Goal: Contribute content: Add original content to the website for others to see

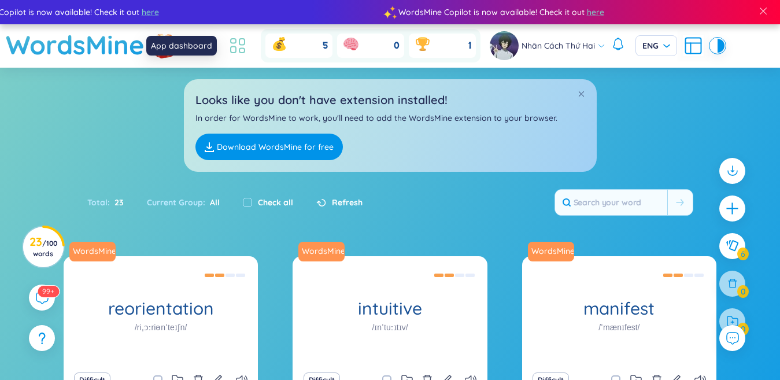
click at [236, 46] on icon at bounding box center [237, 45] width 21 height 21
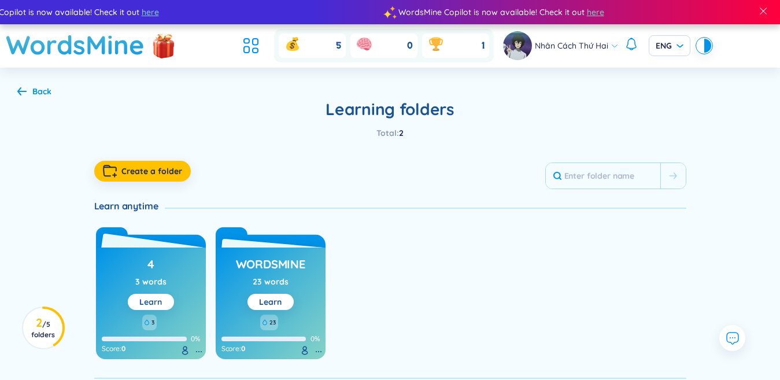
click at [155, 302] on link "Learn" at bounding box center [150, 302] width 23 height 10
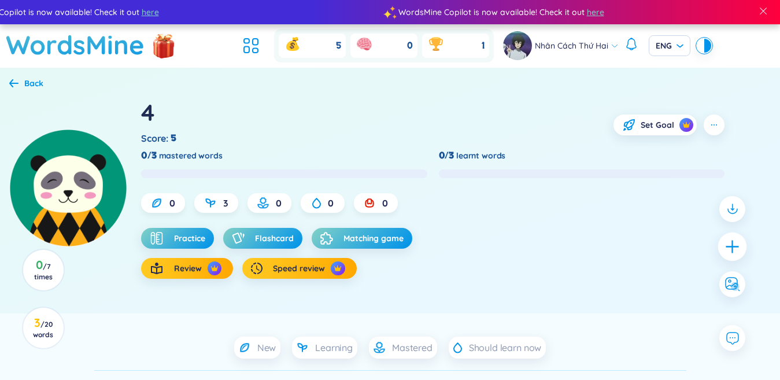
click at [727, 244] on icon "plus" at bounding box center [732, 246] width 16 height 16
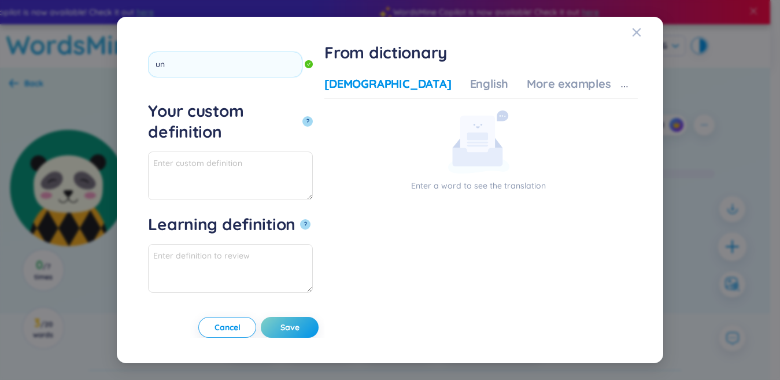
scroll to position [116, 0]
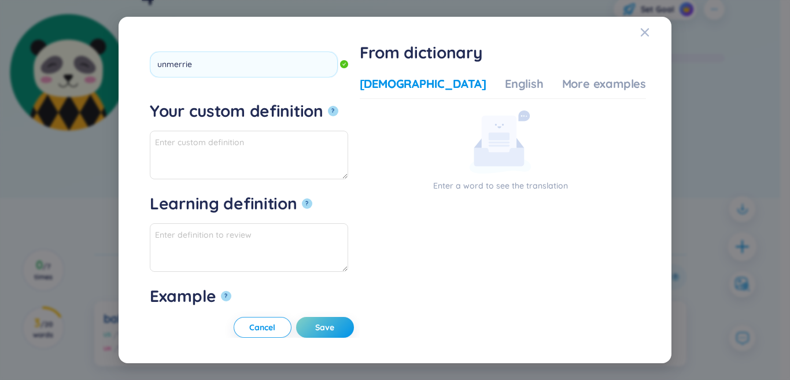
type input "unmerried"
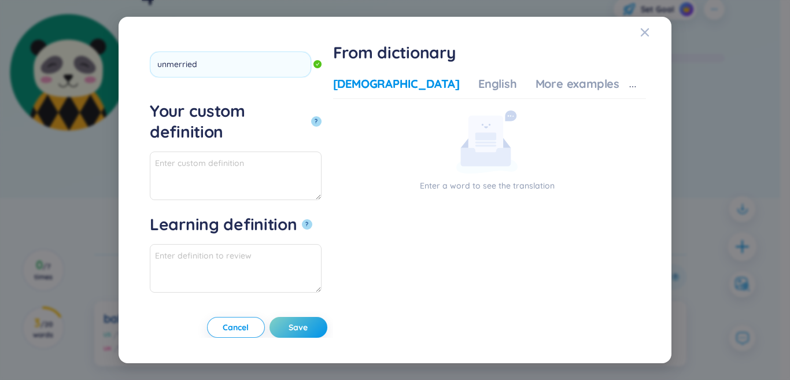
click at [311, 116] on button "?" at bounding box center [316, 121] width 10 height 10
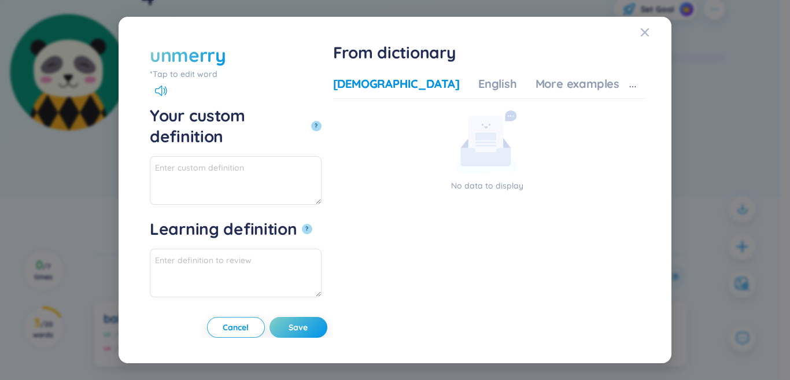
click at [161, 68] on div "*Tap to edit word" at bounding box center [236, 74] width 172 height 13
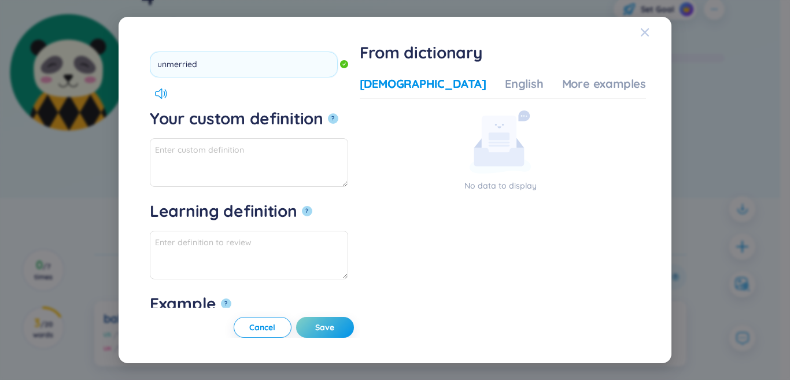
click at [646, 31] on icon "Close" at bounding box center [644, 32] width 8 height 8
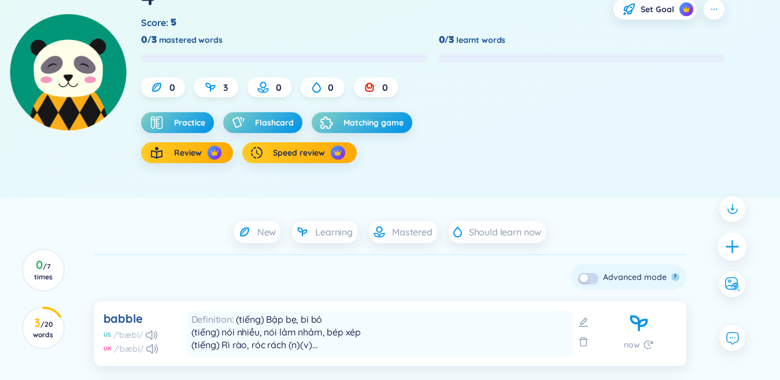
click at [727, 239] on div at bounding box center [732, 246] width 29 height 29
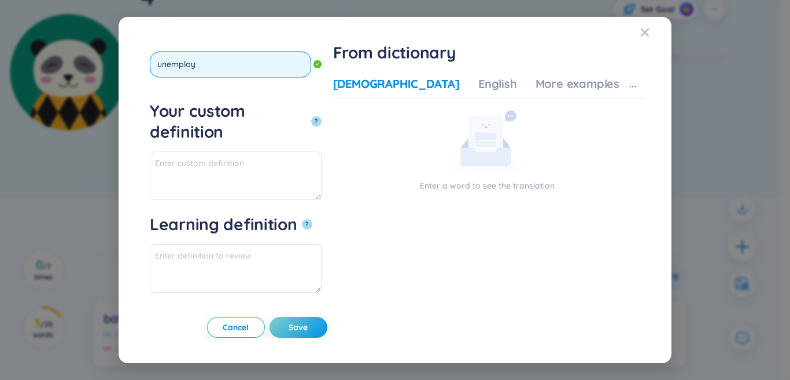
type input "unemploye"
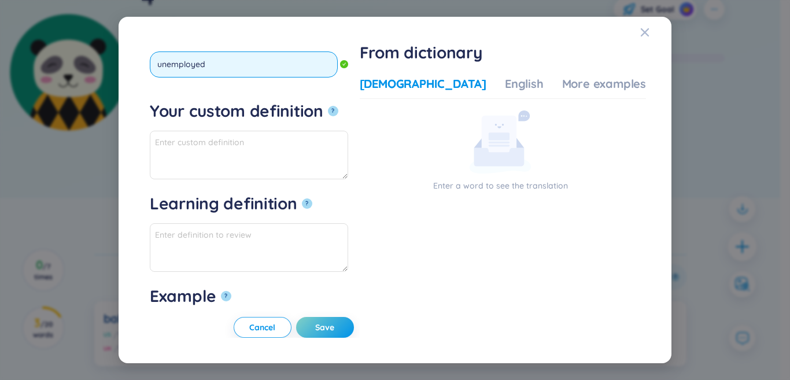
click at [328, 106] on button "?" at bounding box center [333, 111] width 10 height 10
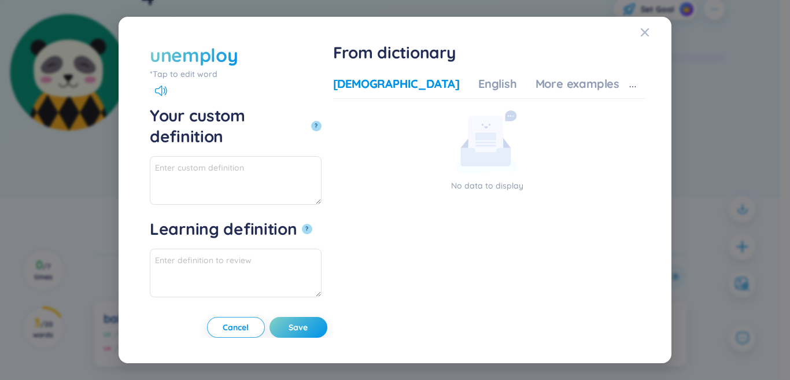
click at [421, 86] on div "[DEMOGRAPHIC_DATA]" at bounding box center [396, 84] width 127 height 16
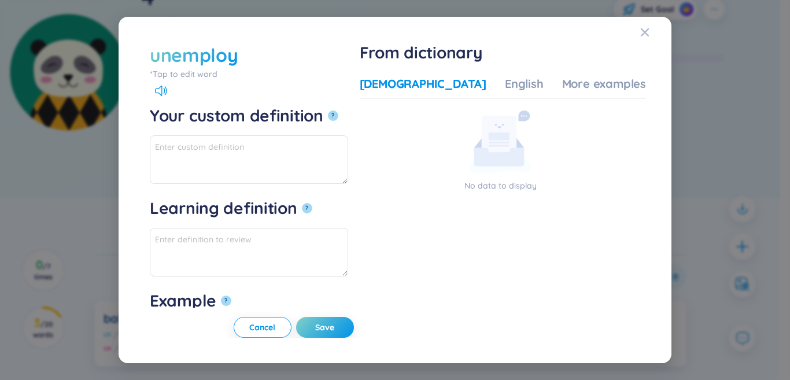
click at [191, 76] on div "*Tap to edit word" at bounding box center [249, 74] width 198 height 13
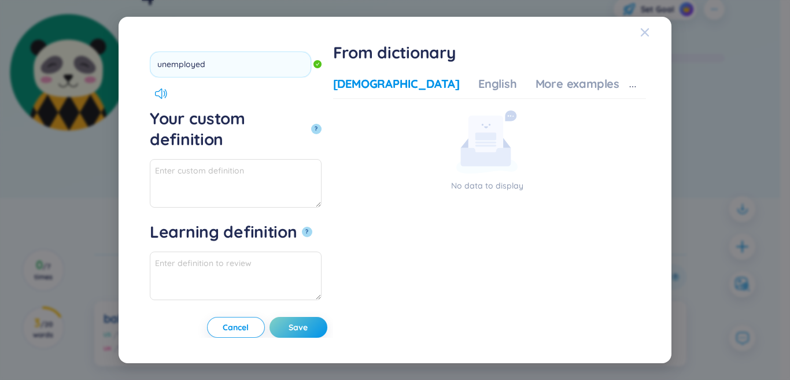
click at [645, 37] on div "Close" at bounding box center [644, 32] width 9 height 31
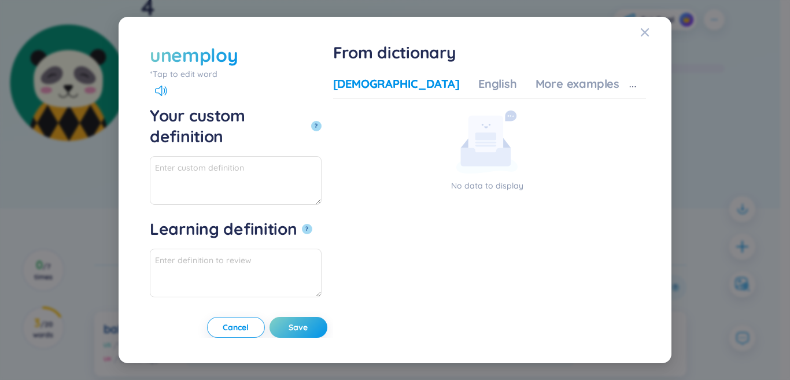
scroll to position [105, 0]
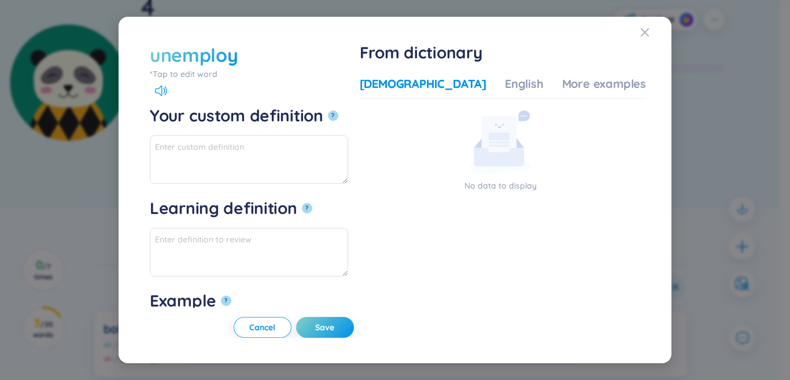
click at [646, 30] on icon "Close" at bounding box center [644, 32] width 8 height 8
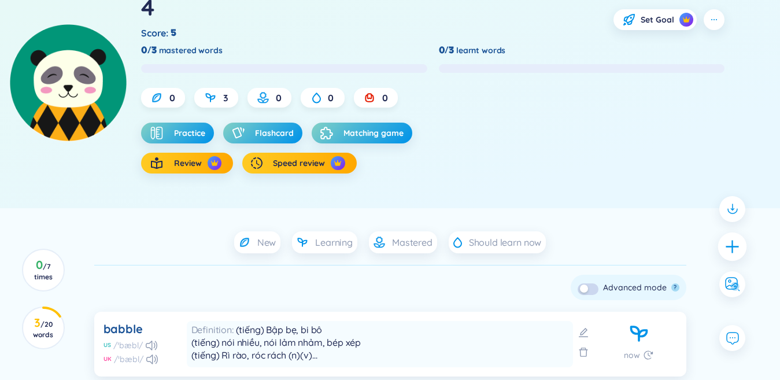
click at [741, 246] on div at bounding box center [732, 246] width 29 height 29
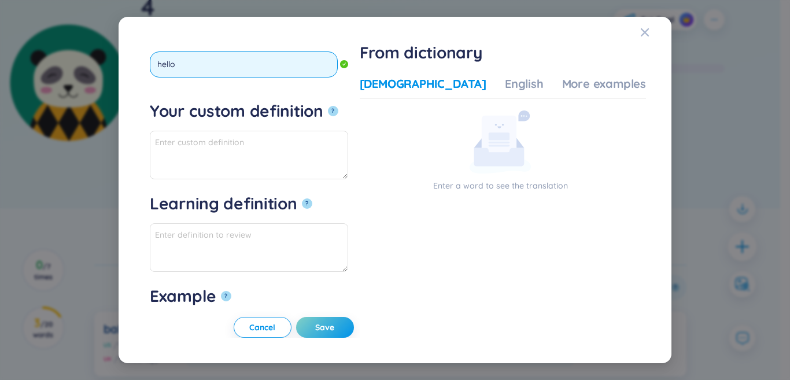
click at [328, 106] on button "?" at bounding box center [333, 111] width 10 height 10
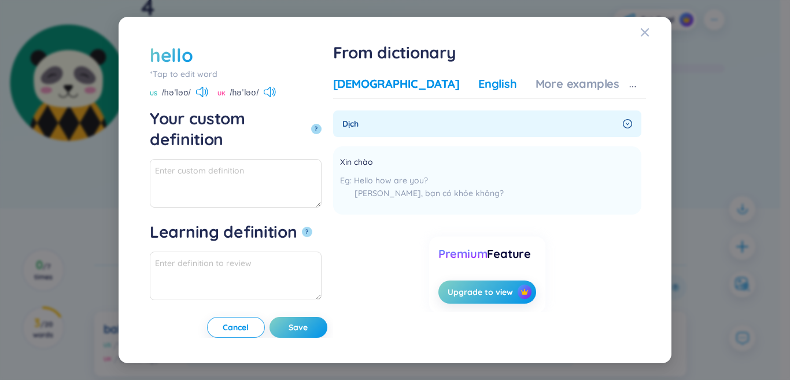
click at [509, 87] on div "English" at bounding box center [497, 84] width 39 height 16
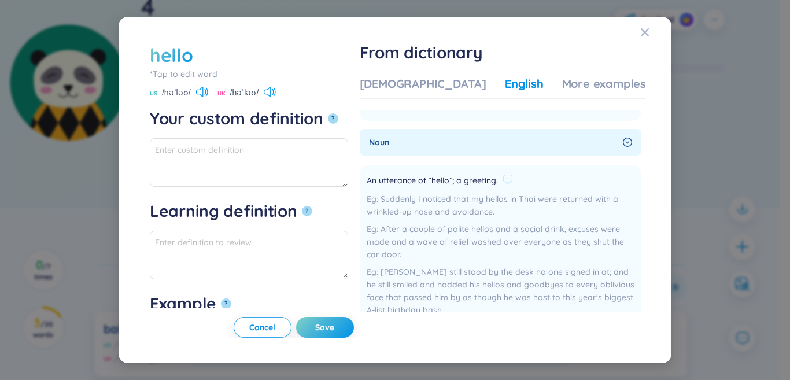
scroll to position [436, 0]
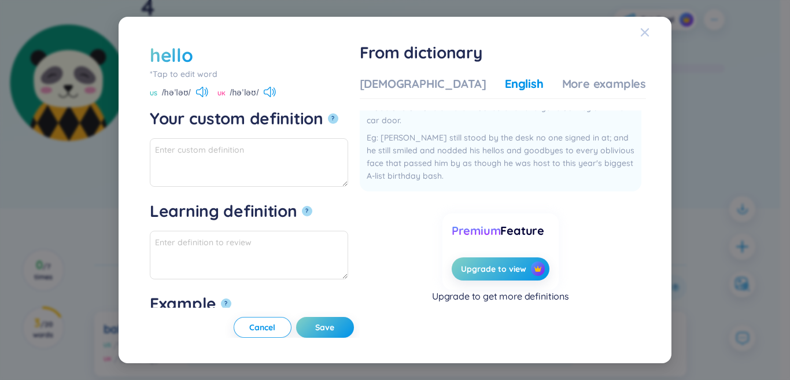
click at [645, 36] on icon "Close" at bounding box center [644, 32] width 9 height 9
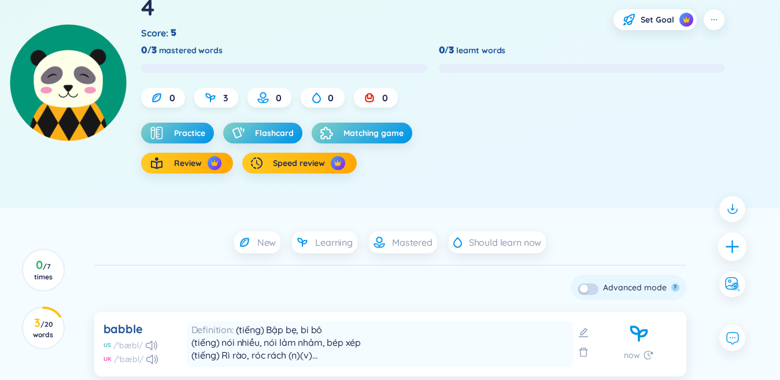
click at [743, 245] on div at bounding box center [732, 246] width 29 height 29
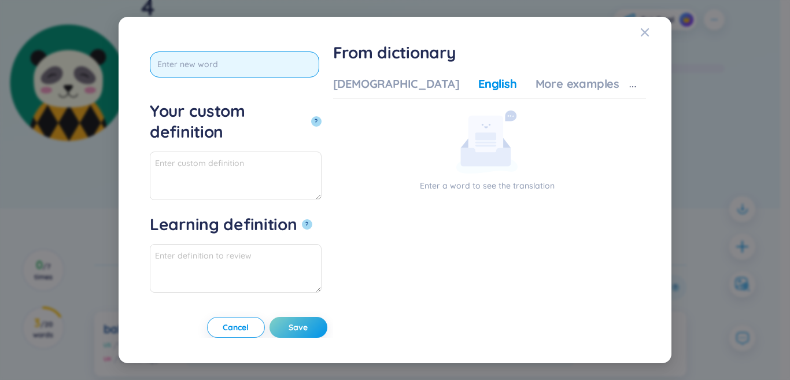
scroll to position [0, 0]
click at [311, 116] on button "?" at bounding box center [316, 121] width 10 height 10
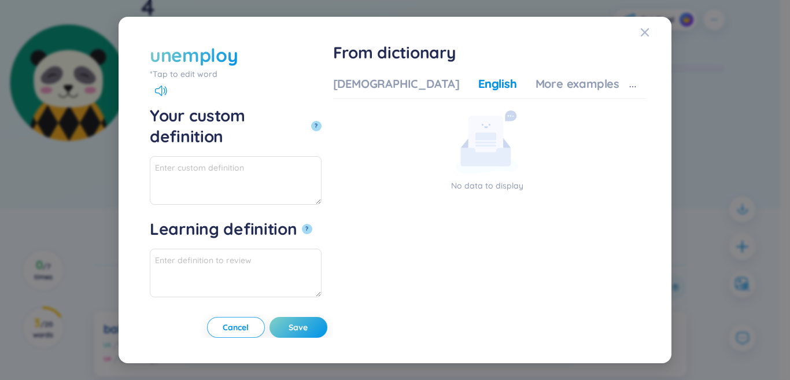
click at [204, 76] on div "*Tap to edit word" at bounding box center [236, 74] width 172 height 13
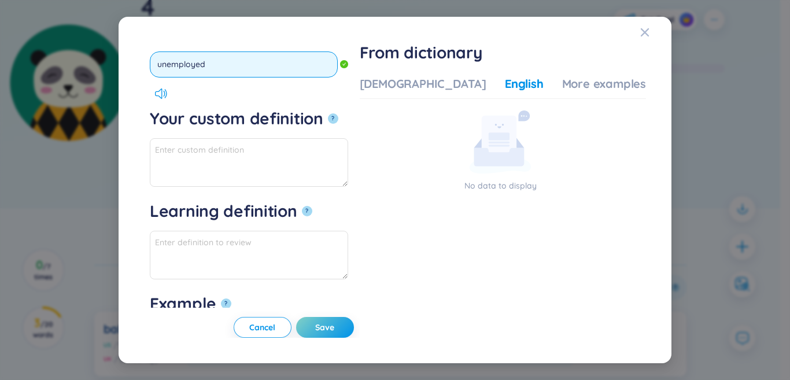
click at [249, 69] on input "unemployed" at bounding box center [244, 64] width 188 height 26
click at [328, 113] on button "?" at bounding box center [333, 118] width 10 height 10
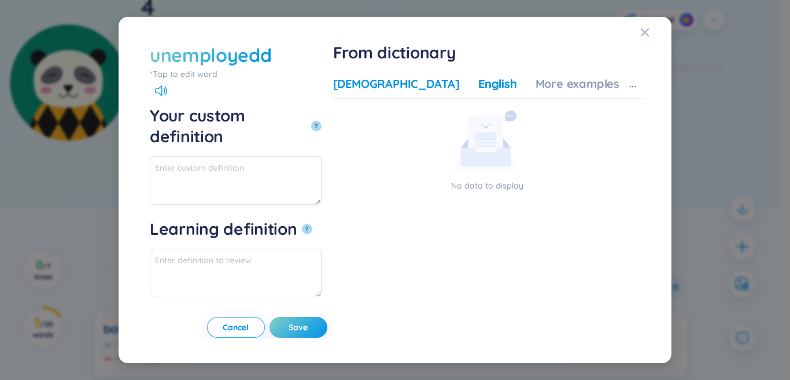
click at [438, 89] on div "[DEMOGRAPHIC_DATA]" at bounding box center [396, 84] width 127 height 16
paste textarea "không có việc làm, thất nghiệp"
click at [215, 165] on textarea "không có việc làm, thất nghiệp" at bounding box center [236, 180] width 172 height 49
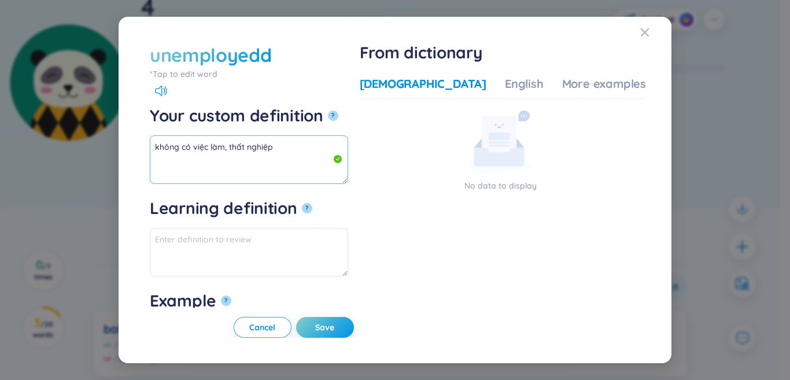
click at [281, 153] on textarea "không có việc làm, thất nghiệp" at bounding box center [249, 159] width 198 height 49
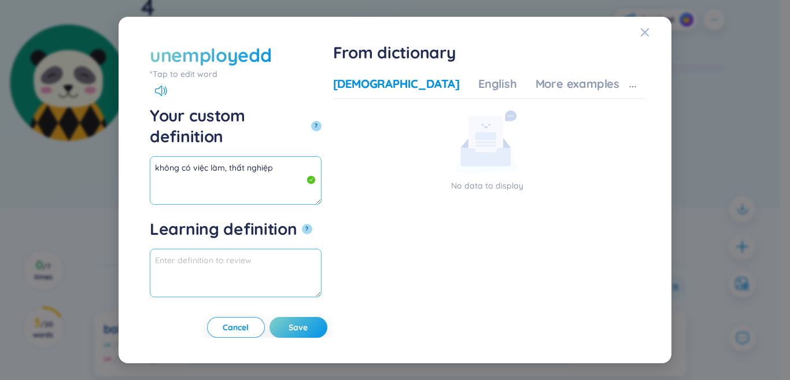
paste textarea "không dùng, không được sử dụng, không được dùn"
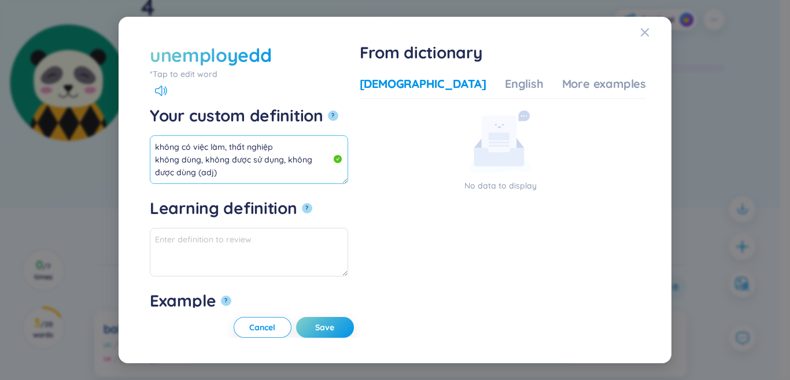
paste textarea "những người thất nghiệp"
drag, startPoint x: 251, startPoint y: 172, endPoint x: 120, endPoint y: 109, distance: 145.3
click at [120, 109] on div "unemployedd *Tap to edit word unemployedd Your custom definition ? không có việ…" at bounding box center [394, 190] width 553 height 347
type textarea "không có việc làm, thất nghiệp không dùng, không được sử dụng, không được dùng …"
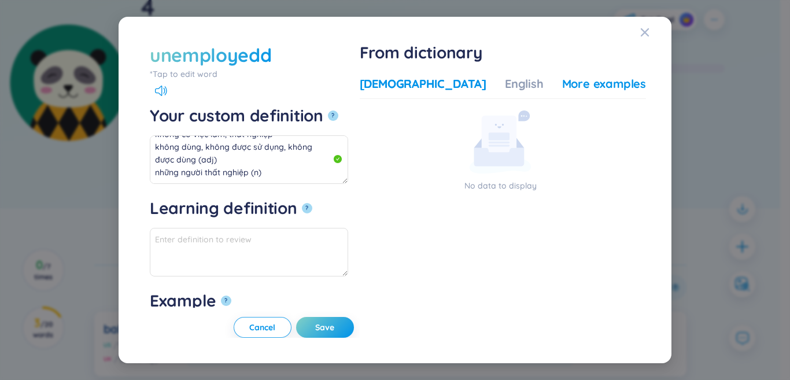
click at [573, 84] on div "More examples" at bounding box center [604, 84] width 84 height 16
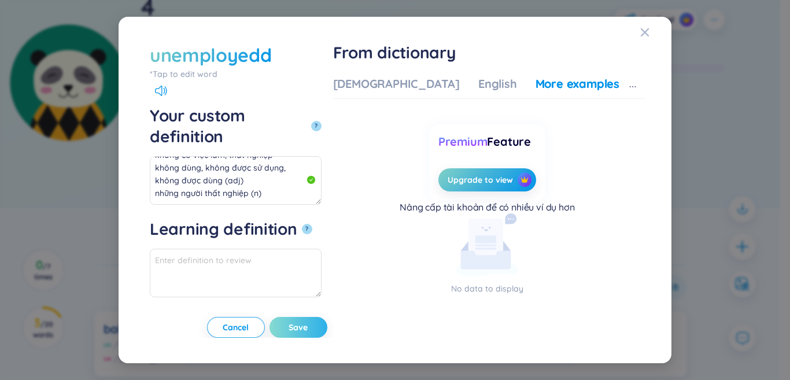
scroll to position [61, 0]
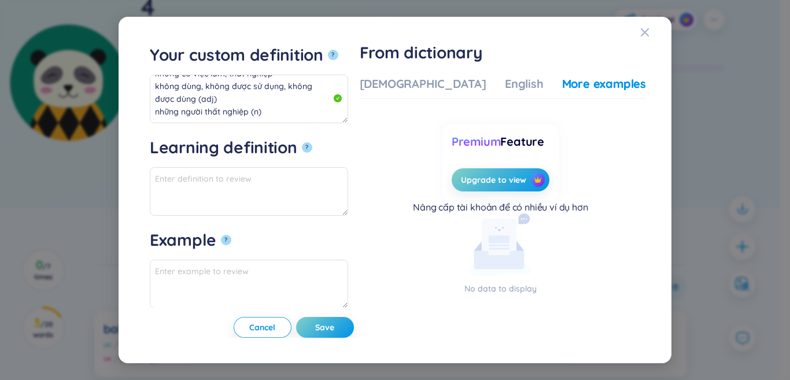
click at [334, 328] on span "Save" at bounding box center [324, 327] width 19 height 12
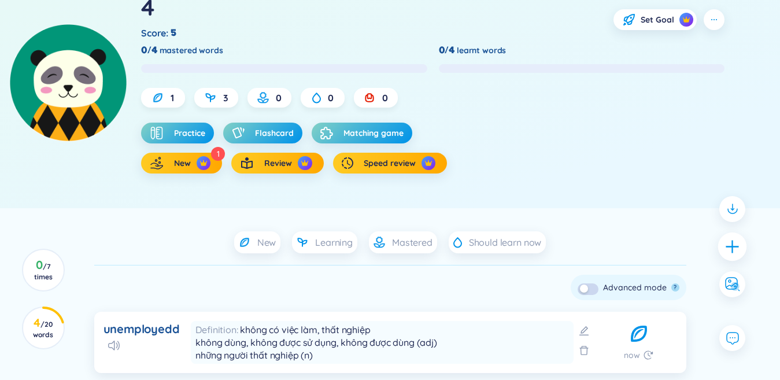
click at [739, 252] on icon "plus" at bounding box center [732, 246] width 16 height 16
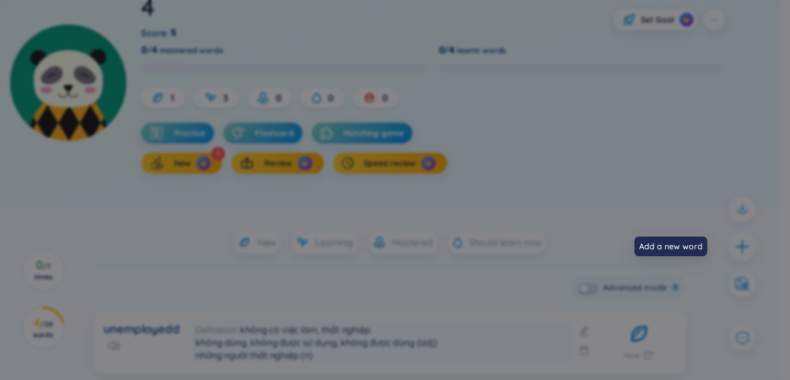
scroll to position [0, 0]
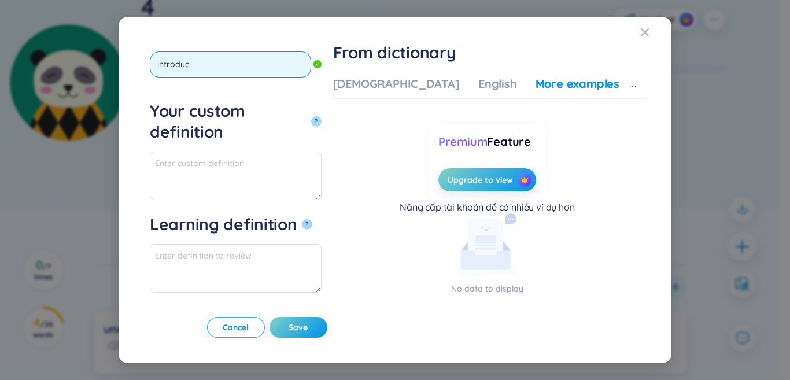
type input "introduct"
click at [311, 116] on button "?" at bounding box center [316, 121] width 10 height 10
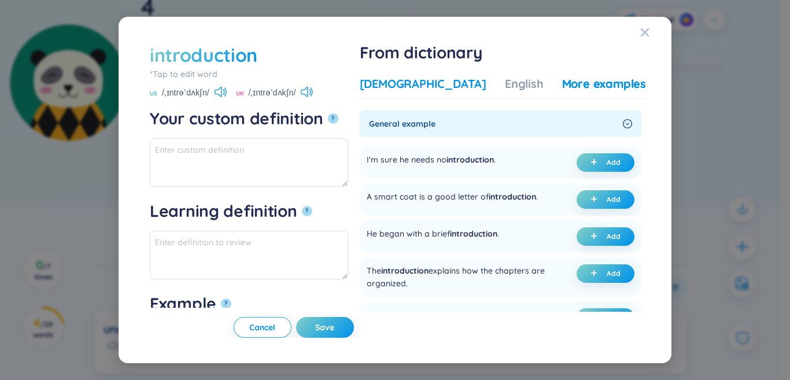
click at [415, 84] on div "[DEMOGRAPHIC_DATA]" at bounding box center [423, 84] width 127 height 16
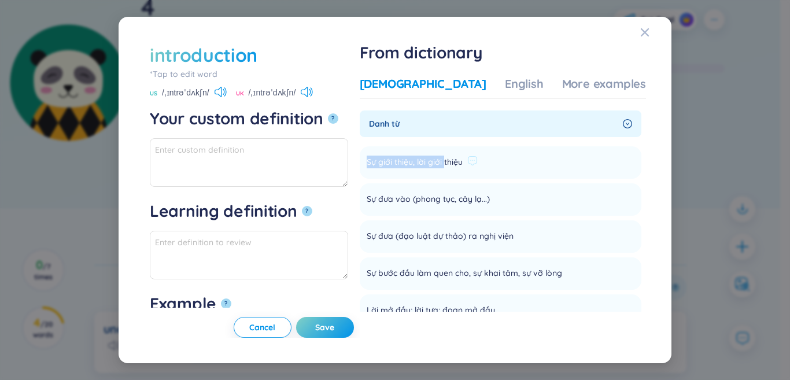
drag, startPoint x: 413, startPoint y: 161, endPoint x: 488, endPoint y: 164, distance: 75.8
click at [515, 160] on li "Sự giới thiệu, lời giới thiệu Add" at bounding box center [501, 162] width 282 height 32
copy li "Sự giới thiệu, lời giới thiệu Add"
paste textarea "Sự giới thiệu, lời giới thiệu"
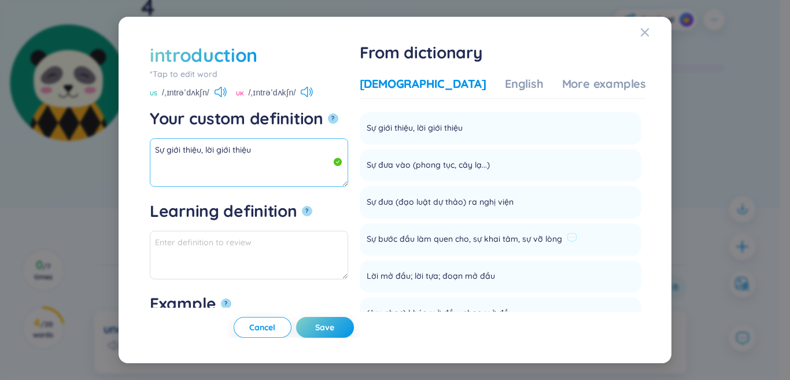
scroll to position [116, 0]
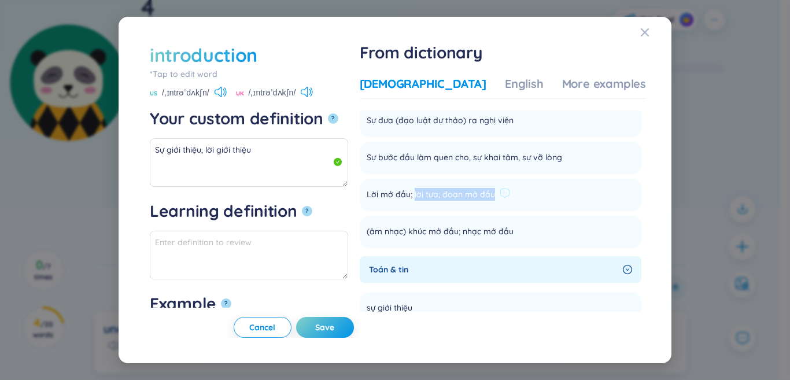
drag, startPoint x: 528, startPoint y: 192, endPoint x: 450, endPoint y: 195, distance: 78.7
click at [450, 195] on span "Lời mở đầu; lời tựa; đoạn mở đầu" at bounding box center [430, 195] width 128 height 14
copy span "lời tựa; đoạn mở đầu"
click at [269, 160] on textarea "Sự giới thiệu, lời giới thiệu" at bounding box center [249, 162] width 198 height 49
paste textarea "lời tựa; đoạn mở đầu"
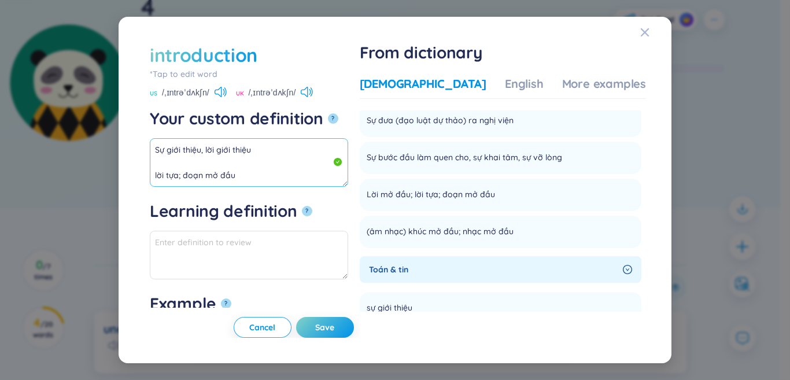
click at [156, 178] on textarea "Sự giới thiệu, lời giới thiệu lời tựa; đoạn mở đầu" at bounding box center [249, 162] width 198 height 49
click at [154, 178] on textarea "Sự giới thiệu, lời giới thiệu lời tựa; đoạn mở đầu" at bounding box center [249, 162] width 198 height 49
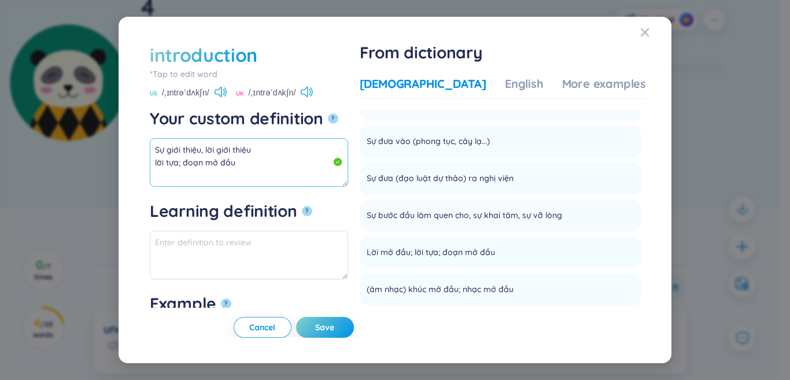
click at [346, 175] on textarea "Sự giới thiệu, lời giới thiệu lời tựa; đoạn mở đầu" at bounding box center [249, 162] width 198 height 49
click at [320, 160] on textarea "Sự giới thiệu, lời giới thiệu lời tựa; đoạn mở đầu" at bounding box center [249, 162] width 198 height 49
click at [118, 146] on div "introduction *Tap to edit word introduction US /ˌɪntrəˈdʌkʃn/ UK /ˌɪntrəˈdʌkʃn/…" at bounding box center [394, 190] width 553 height 347
click at [562, 86] on div "More examples" at bounding box center [604, 84] width 84 height 16
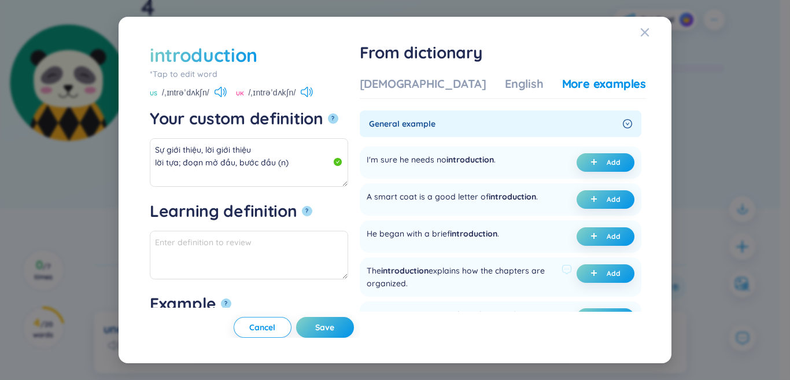
click at [590, 158] on icon "plus" at bounding box center [593, 161] width 7 height 7
type textarea "Sự giới thiệu, lời giới thiệu lời tựa; đoạn mở đầu, bước đầu (n) Eg: I'm sure h…"
type textarea "Eg: I'm sure he needs no introduction."
click at [354, 336] on button "Save" at bounding box center [325, 327] width 58 height 21
type textarea "Sự giới thiệu, lời giới thiệu lời tựa; đoạn mở đầu, bước đầu (n) Eg: I'm sure h…"
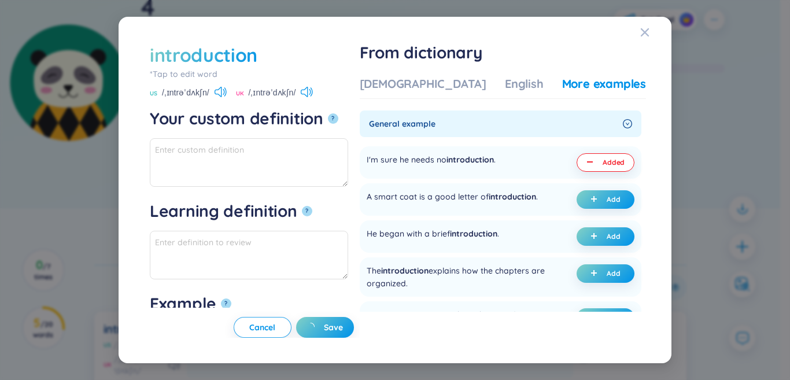
click at [343, 326] on span "Save" at bounding box center [333, 327] width 19 height 12
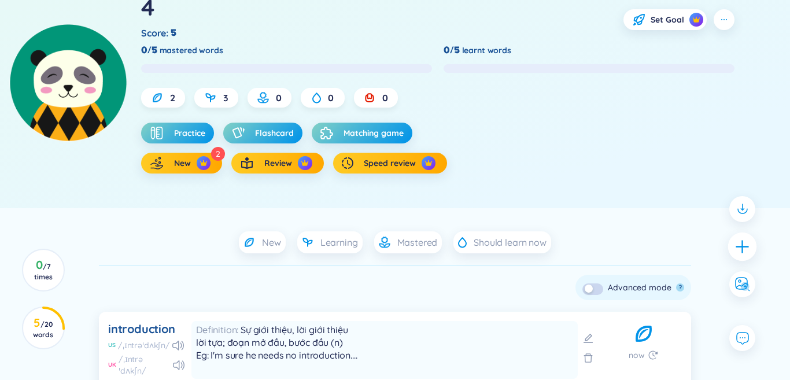
click at [736, 244] on icon "plus" at bounding box center [742, 246] width 16 height 16
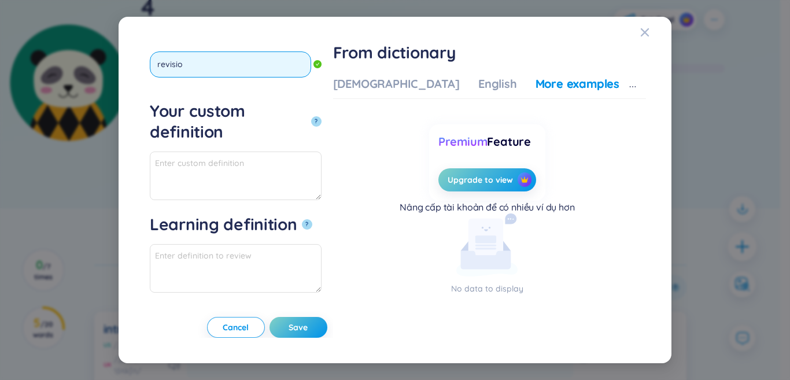
type input "revision"
click at [311, 116] on button "?" at bounding box center [316, 121] width 10 height 10
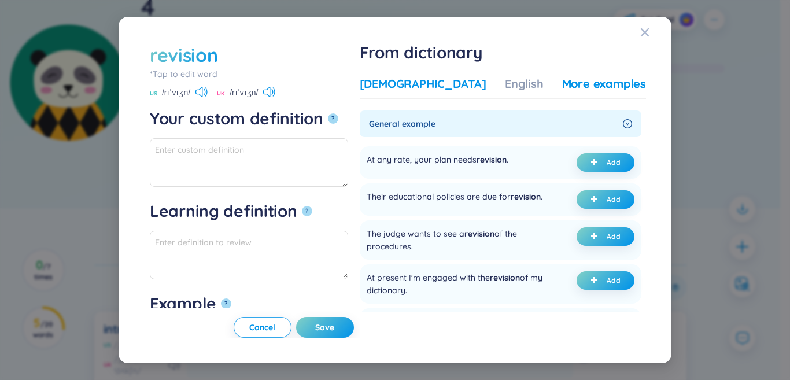
click at [424, 87] on div "[DEMOGRAPHIC_DATA]" at bounding box center [423, 84] width 127 height 16
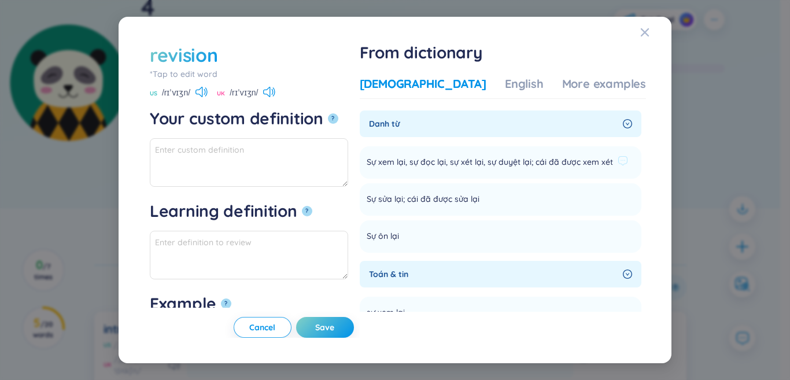
drag, startPoint x: 399, startPoint y: 162, endPoint x: 518, endPoint y: 159, distance: 119.1
click at [518, 159] on li "Sự xem lại, sự đọc lại, sự xét lại, sự duyệt lại; cái đã được xem xét Add" at bounding box center [501, 162] width 282 height 32
copy span "Sự xem lại, sự đọc lại, sự xét lại"
drag, startPoint x: 346, startPoint y: 168, endPoint x: 339, endPoint y: 209, distance: 41.2
paste textarea "Sự xem lại, sự đọc lại, sự xét lại"
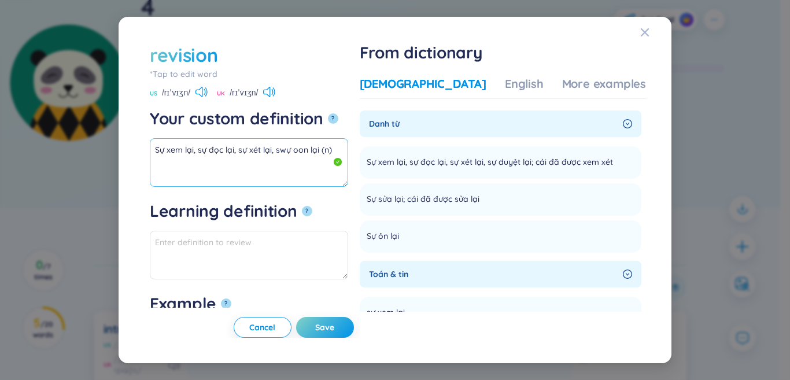
click at [286, 151] on textarea "Sự xem lại, sự đọc lại, sự xét lại, swự oon lại (n)" at bounding box center [249, 162] width 198 height 49
click at [298, 150] on textarea "Sự xem lại, sự đọc lại, sự xét lại, sự oon lại (n)" at bounding box center [249, 162] width 198 height 49
drag, startPoint x: 124, startPoint y: 140, endPoint x: 150, endPoint y: 147, distance: 26.2
click at [150, 147] on textarea "Sự xem lại, sự đọc lại, sự xét lại, sự ôn lại (n)" at bounding box center [249, 162] width 198 height 49
click at [562, 90] on div "More examples" at bounding box center [604, 84] width 84 height 16
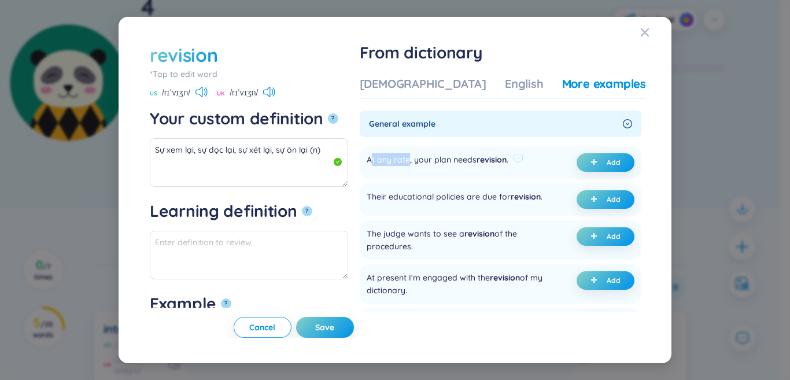
drag, startPoint x: 406, startPoint y: 159, endPoint x: 443, endPoint y: 160, distance: 37.0
click at [443, 160] on div "At any rate, your plan needs revision ." at bounding box center [437, 162] width 142 height 18
click at [475, 161] on div "At any rate, your plan needs revision ." at bounding box center [437, 162] width 142 height 18
drag, startPoint x: 462, startPoint y: 161, endPoint x: 491, endPoint y: 161, distance: 28.9
click at [491, 161] on div "At any rate, your plan needs revision ." at bounding box center [437, 162] width 142 height 18
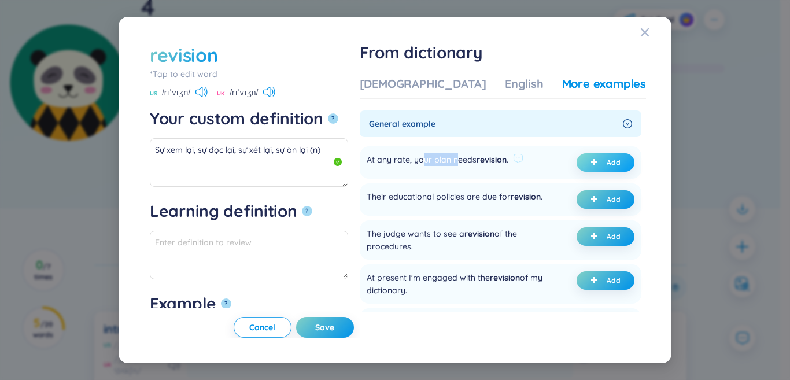
click at [591, 162] on icon "plus" at bounding box center [594, 161] width 6 height 1
type textarea "Sự xem lại, sự đọc lại, sự xét lại, sự ôn lại (n) Eg: At any rate, your plan ne…"
type textarea "Eg: At any rate, your plan needs revision."
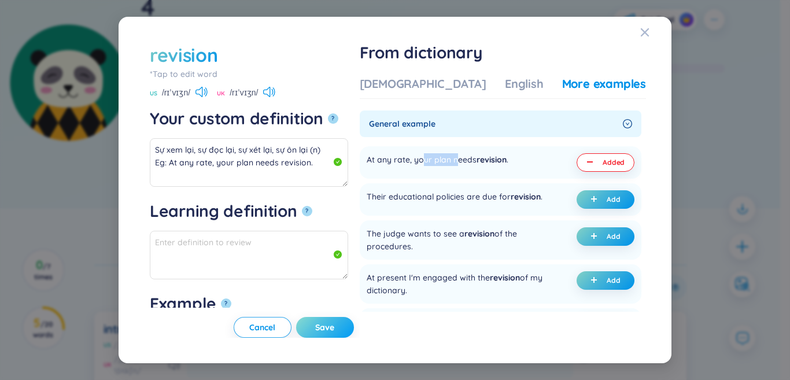
click at [334, 323] on span "Save" at bounding box center [324, 327] width 19 height 12
type textarea "Sự xem lại, sự đọc lại, sự xét lại, sự ôn lại (n) Eg: At any rate, your plan ne…"
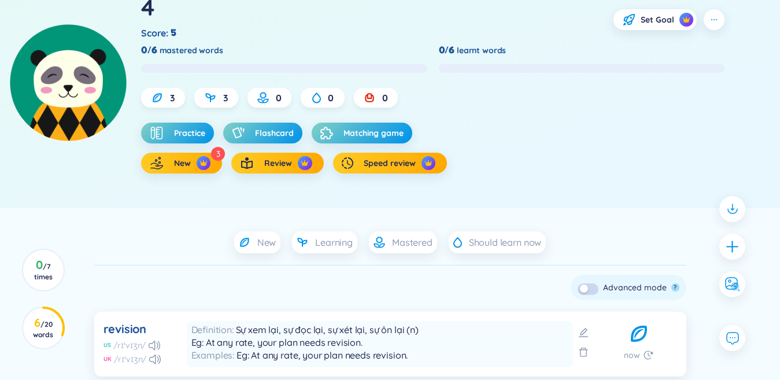
click at [739, 249] on div at bounding box center [732, 247] width 26 height 26
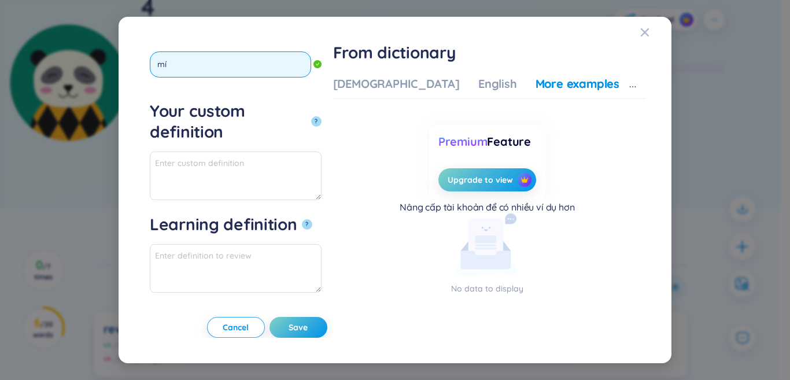
type input "m"
type input "mistaken"
click at [311, 116] on button "?" at bounding box center [316, 121] width 10 height 10
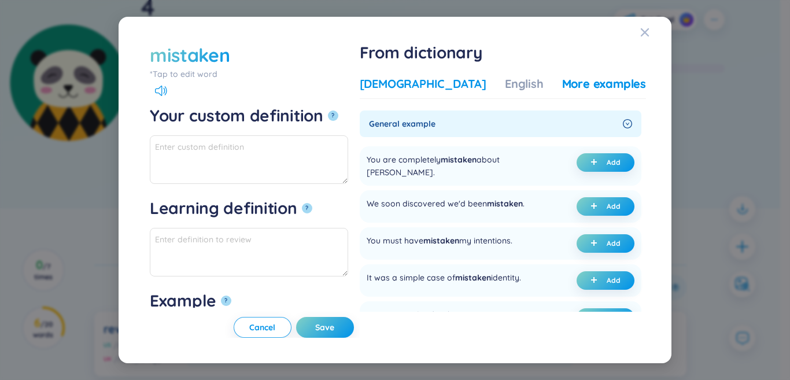
click at [428, 86] on div "[DEMOGRAPHIC_DATA]" at bounding box center [423, 84] width 127 height 16
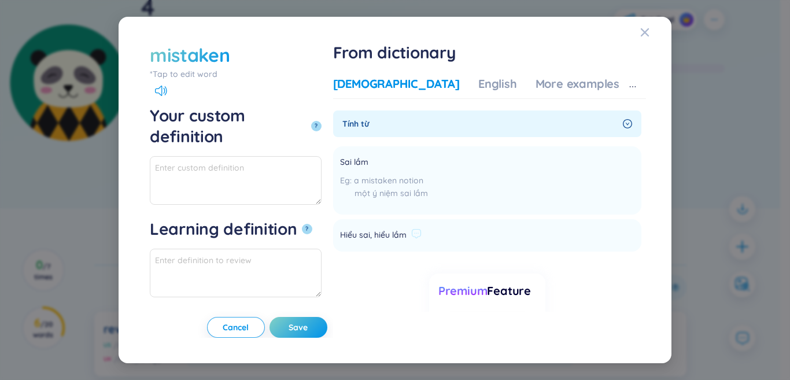
drag, startPoint x: 401, startPoint y: 235, endPoint x: 464, endPoint y: 241, distance: 62.8
click at [479, 236] on li "Hiểu sai, hiểu lầm Add" at bounding box center [487, 235] width 308 height 32
paste textarea "Hiểu sai, hiểu lầm"
click at [50, 147] on div "mistaken *Tap to edit word mistaken Your custom definition ? Hiểu sai, hiểu lầm…" at bounding box center [395, 190] width 790 height 380
drag, startPoint x: 203, startPoint y: 150, endPoint x: 173, endPoint y: 150, distance: 29.5
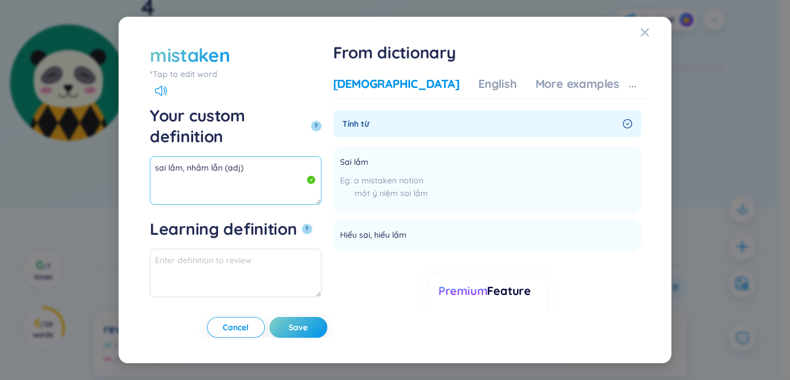
click at [119, 150] on div "mistaken *Tap to edit word mistaken Your custom definition ? sai lầm, nhầm lẫn …" at bounding box center [394, 190] width 553 height 347
click at [582, 95] on div "Vietnamese English More examples" at bounding box center [476, 87] width 286 height 23
click at [581, 86] on div "More examples" at bounding box center [577, 84] width 84 height 16
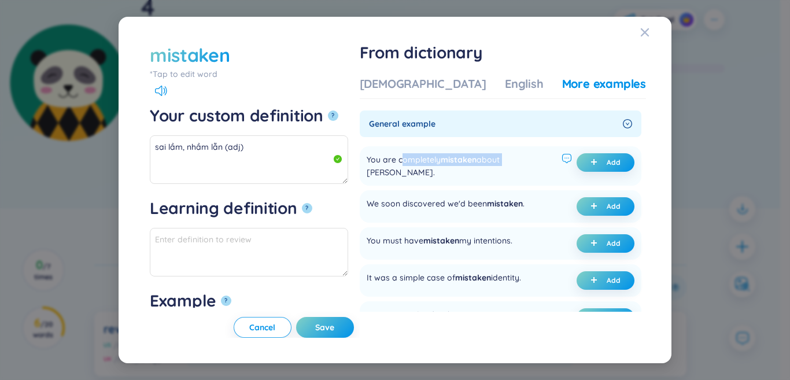
drag, startPoint x: 446, startPoint y: 158, endPoint x: 558, endPoint y: 160, distance: 111.6
click at [542, 160] on div "You are completely mistaken about [PERSON_NAME]." at bounding box center [461, 165] width 190 height 25
click at [594, 163] on icon "plus" at bounding box center [593, 161] width 7 height 7
type textarea "sai lầm, nhầm lẫn (adj) Eg: You are completely mistaken about [PERSON_NAME]."
type textarea "Eg: You are completely mistaken about [PERSON_NAME]."
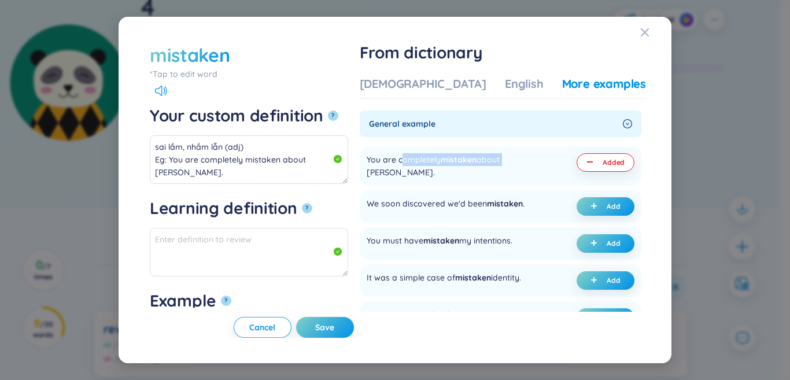
click at [334, 325] on span "Save" at bounding box center [324, 327] width 19 height 12
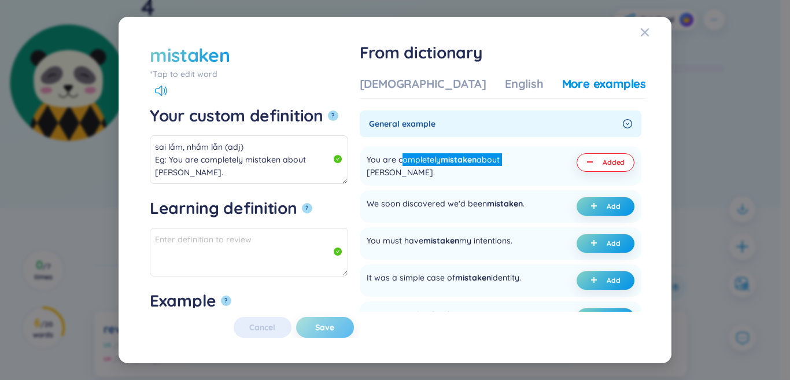
type textarea "sai lầm, nhầm lẫn (adj) Eg: You are completely mistaken about [PERSON_NAME]."
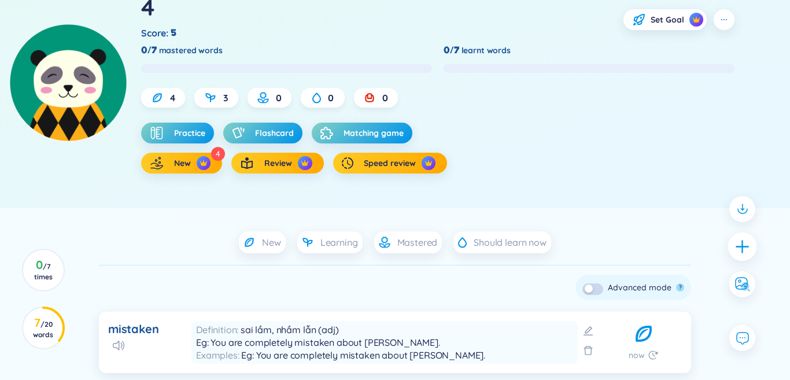
click at [739, 252] on icon "plus" at bounding box center [742, 246] width 16 height 16
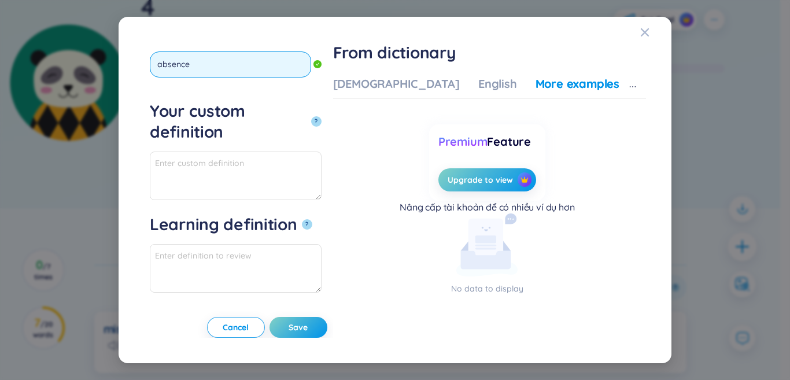
click at [311, 116] on button "?" at bounding box center [316, 121] width 10 height 10
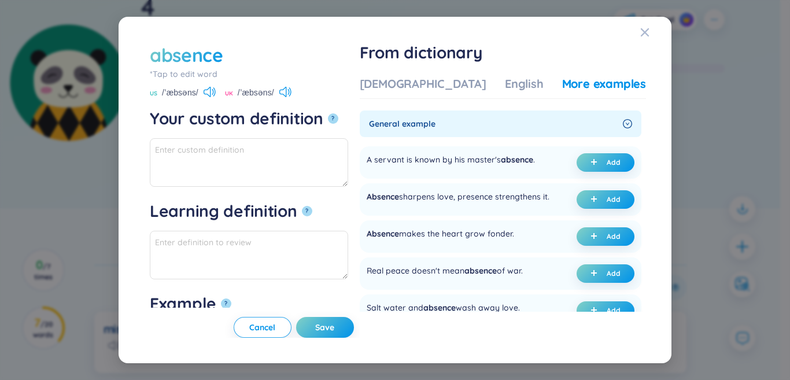
click at [420, 95] on div "Vietnamese English More examples" at bounding box center [503, 87] width 286 height 23
click at [420, 86] on div "[DEMOGRAPHIC_DATA]" at bounding box center [423, 84] width 127 height 16
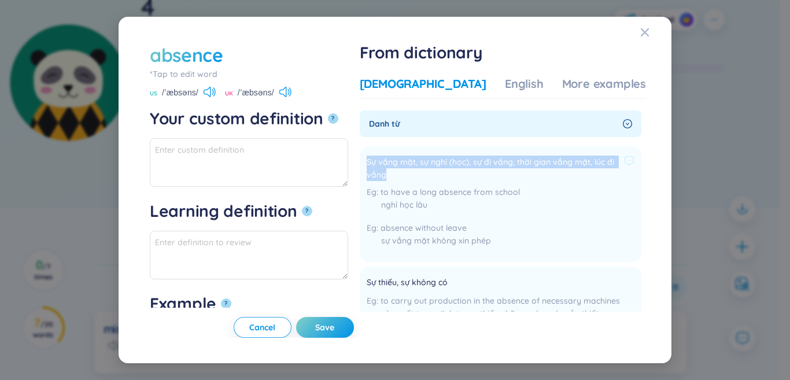
drag, startPoint x: 402, startPoint y: 160, endPoint x: 473, endPoint y: 173, distance: 72.2
click at [473, 173] on span "Sự vắng mặt, sự nghỉ (học), sự đi vắng; thời gian vắng mặt, lúc đi vắng" at bounding box center [492, 167] width 253 height 25
drag, startPoint x: 435, startPoint y: 164, endPoint x: 339, endPoint y: 149, distance: 97.0
click at [339, 149] on textarea "Your custom definition ?" at bounding box center [249, 162] width 198 height 49
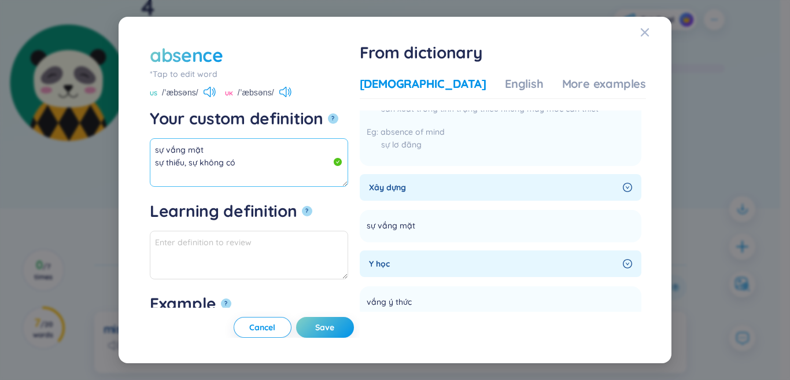
scroll to position [231, 0]
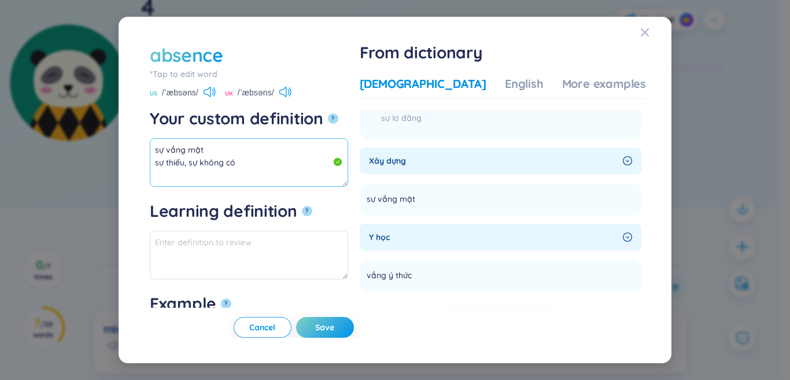
click at [266, 158] on textarea "sự vắng mặt sự thiếu, sự không có" at bounding box center [249, 162] width 198 height 49
drag, startPoint x: 235, startPoint y: 162, endPoint x: 88, endPoint y: 127, distance: 151.1
click at [88, 127] on div "absence *Tap to edit word absence US /ˈæbsəns/ UK /ˈæbsəns/ Your custom definit…" at bounding box center [395, 190] width 790 height 380
click at [572, 72] on div "Vietnamese English More examples Danh từ Sự vắng mặt, sự nghỉ (học), sự đi vắng…" at bounding box center [503, 204] width 286 height 266
click at [574, 90] on div "More examples" at bounding box center [604, 84] width 84 height 16
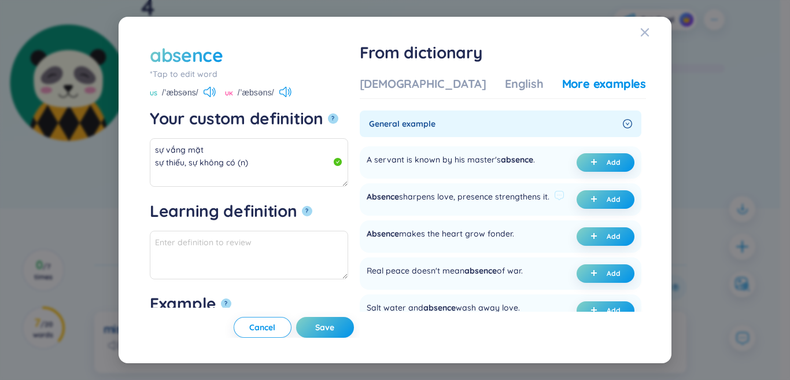
drag, startPoint x: 405, startPoint y: 202, endPoint x: 464, endPoint y: 210, distance: 60.0
click at [464, 209] on div "Absence sharpens love, presence strengthens it." at bounding box center [457, 199] width 183 height 18
click at [399, 202] on span "Absence" at bounding box center [382, 196] width 32 height 10
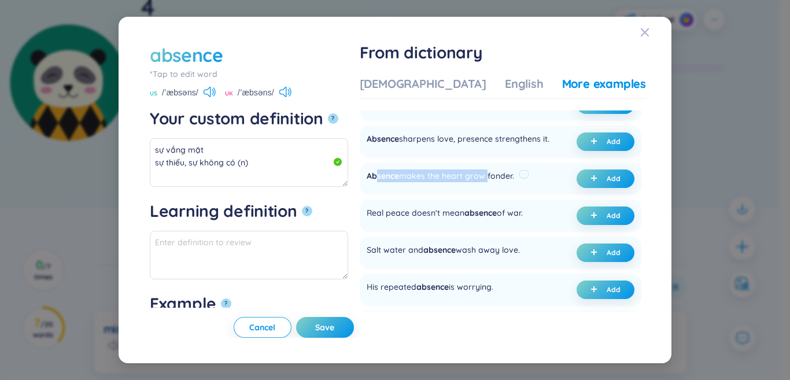
drag, startPoint x: 412, startPoint y: 188, endPoint x: 523, endPoint y: 192, distance: 111.6
click at [514, 188] on div "Absence makes the heart grow fonder." at bounding box center [439, 178] width 147 height 18
click at [485, 188] on div "Absence makes the heart grow fonder." at bounding box center [439, 178] width 147 height 18
drag, startPoint x: 403, startPoint y: 236, endPoint x: 464, endPoint y: 232, distance: 60.8
click at [464, 225] on div "Real peace doesn't mean absence of war." at bounding box center [444, 215] width 156 height 18
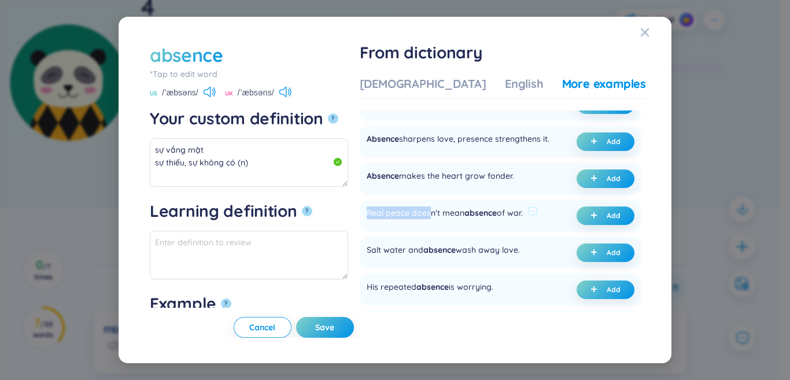
click at [436, 225] on div "Real peace doesn't mean absence of war." at bounding box center [444, 215] width 156 height 18
click at [605, 225] on button "Add" at bounding box center [605, 215] width 58 height 18
type textarea "sự vắng mặt sự thiếu, sự không có (n) Eg: Real peace doesn't mean absence of wa…"
type textarea "Eg: Real peace doesn't mean absence of war."
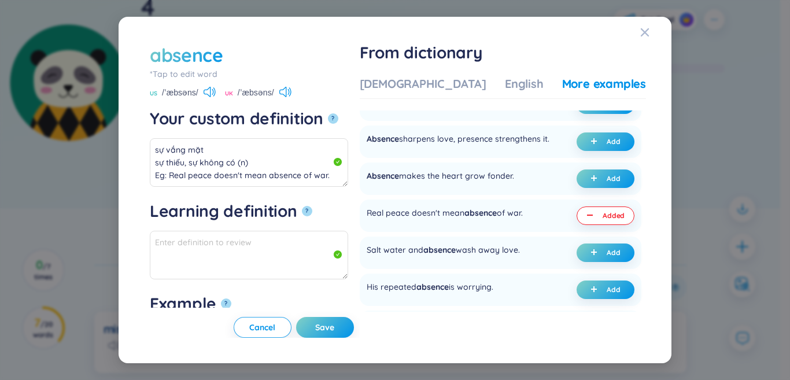
click at [334, 321] on span "Save" at bounding box center [324, 327] width 19 height 12
type textarea "sự vắng mặt sự thiếu, sự không có (n) Eg: Real peace doesn't mean absence of wa…"
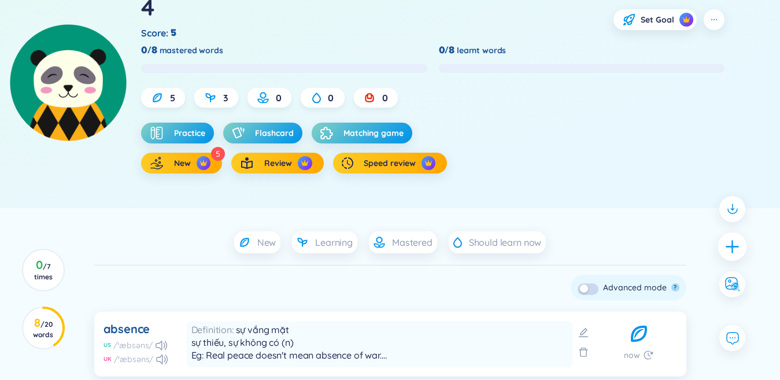
click at [738, 242] on icon "plus" at bounding box center [732, 246] width 16 height 16
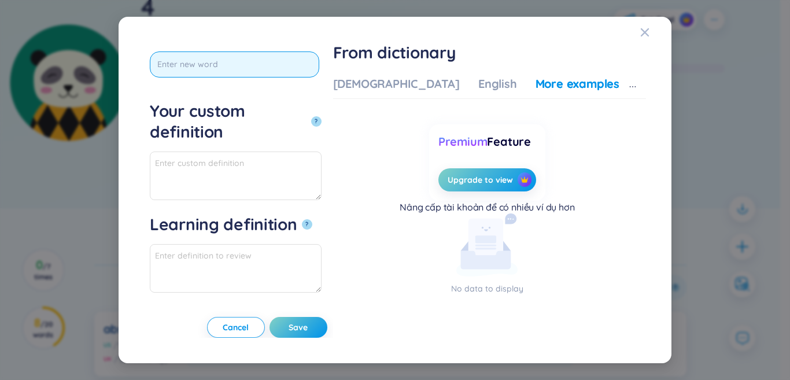
scroll to position [0, 0]
click at [272, 64] on input "text" at bounding box center [234, 64] width 169 height 26
type input "satisfactor"
click at [311, 116] on button "?" at bounding box center [316, 121] width 10 height 10
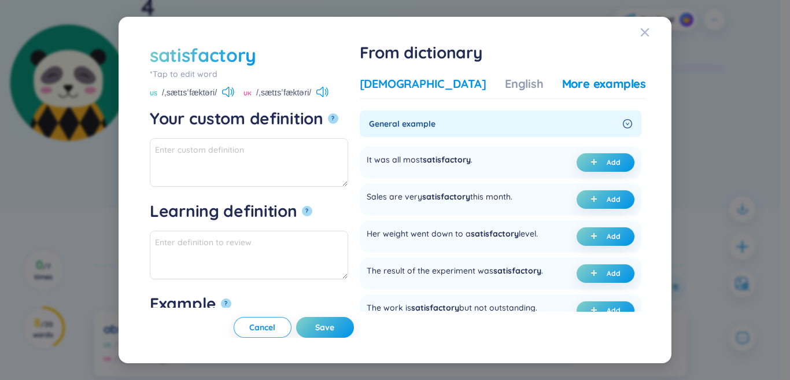
click at [408, 83] on div "[DEMOGRAPHIC_DATA]" at bounding box center [423, 84] width 127 height 16
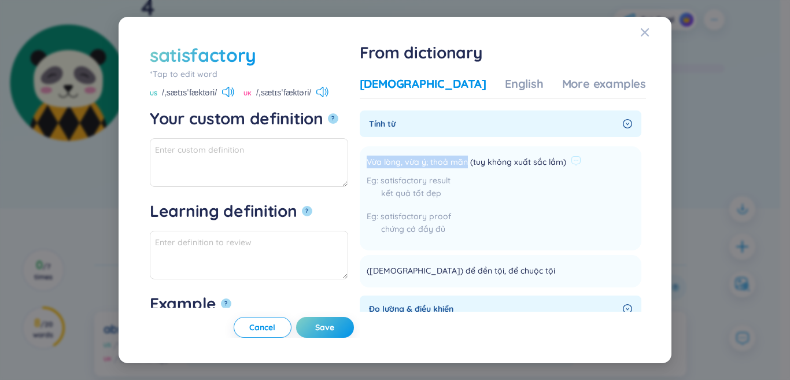
drag, startPoint x: 406, startPoint y: 158, endPoint x: 503, endPoint y: 163, distance: 96.6
click at [503, 163] on span "Vừa lòng, vừa ý; thoả mãn (tuy không xuất sắc lắm)" at bounding box center [465, 162] width 199 height 14
copy span "Vừa lòng, vừa ý; thoả mãn"
paste textarea "Vừa lòng, vừa ý; thoả mãn"
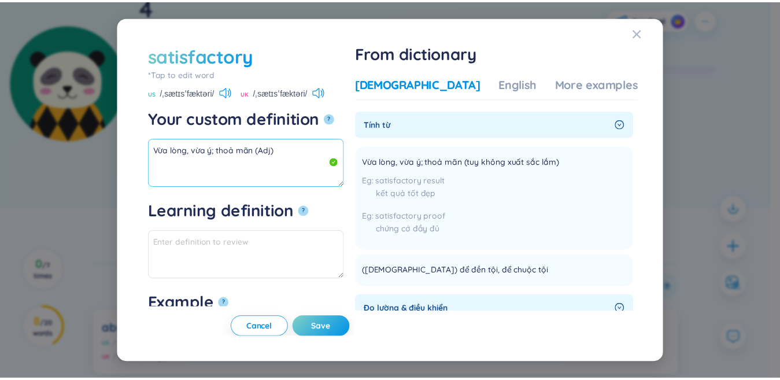
scroll to position [58, 0]
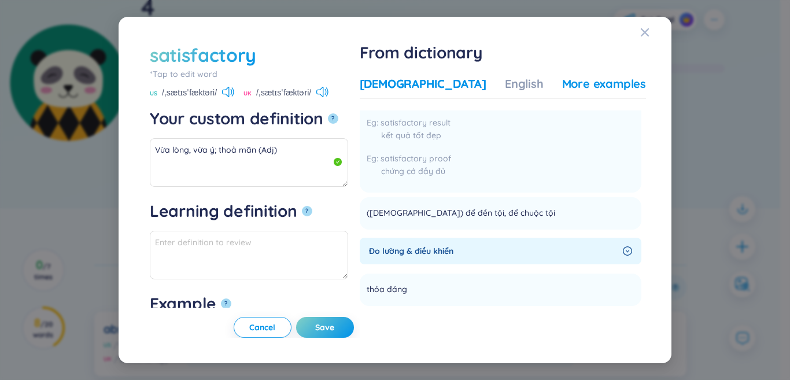
click at [568, 79] on div "More examples" at bounding box center [604, 84] width 84 height 16
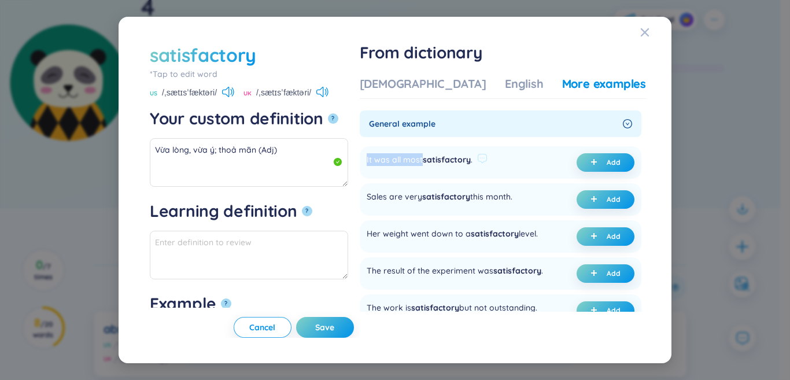
drag, startPoint x: 399, startPoint y: 161, endPoint x: 459, endPoint y: 161, distance: 59.5
click at [459, 161] on div "It was all most satisfactory . Add" at bounding box center [501, 162] width 282 height 32
click at [576, 161] on button "Add" at bounding box center [605, 162] width 58 height 18
type textarea "Vừa lòng, vừa ý; thoả mãn (Adj) Eg: It was all most satisfactory."
type textarea "Eg: It was all most satisfactory."
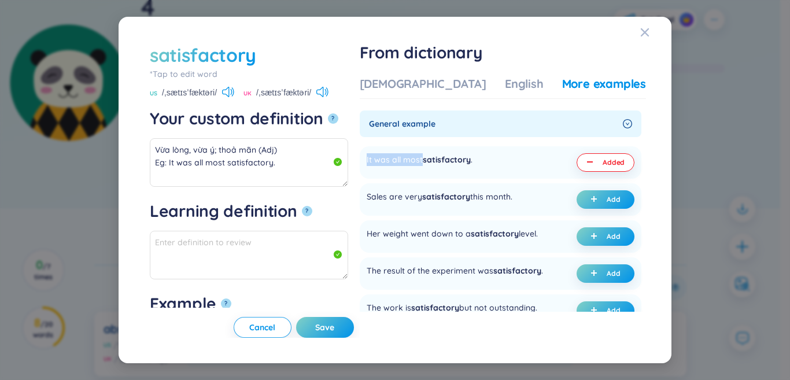
click at [350, 328] on button "Save" at bounding box center [325, 327] width 58 height 21
type textarea "Vừa lòng, vừa ý; thoả mãn (Adj) Eg: It was all most satisfactory."
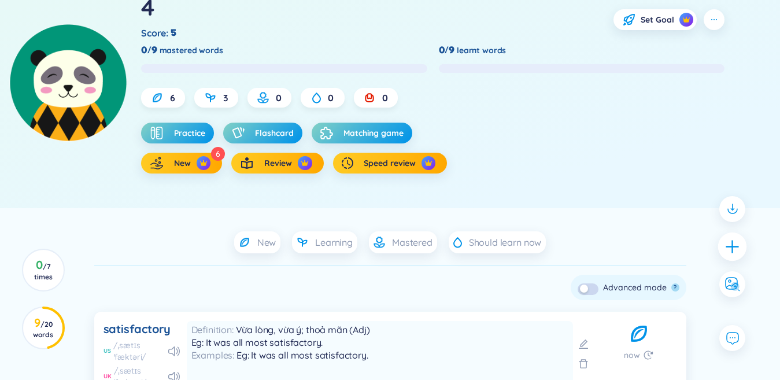
click at [726, 247] on icon "plus" at bounding box center [732, 246] width 16 height 16
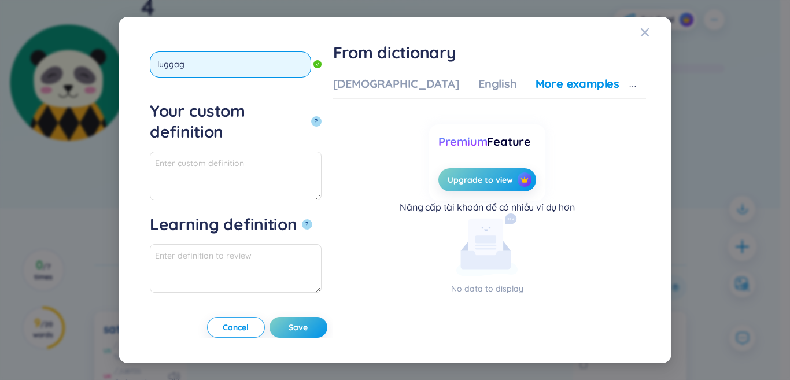
type input "luggage"
click at [311, 116] on button "?" at bounding box center [316, 121] width 10 height 10
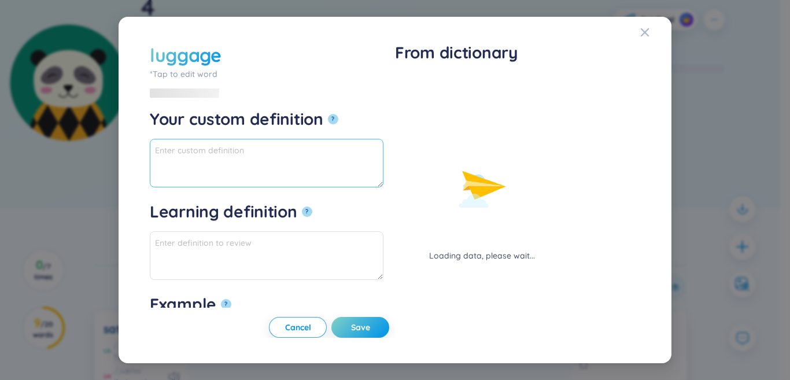
click at [229, 160] on textarea "Your custom definition ?" at bounding box center [267, 163] width 234 height 49
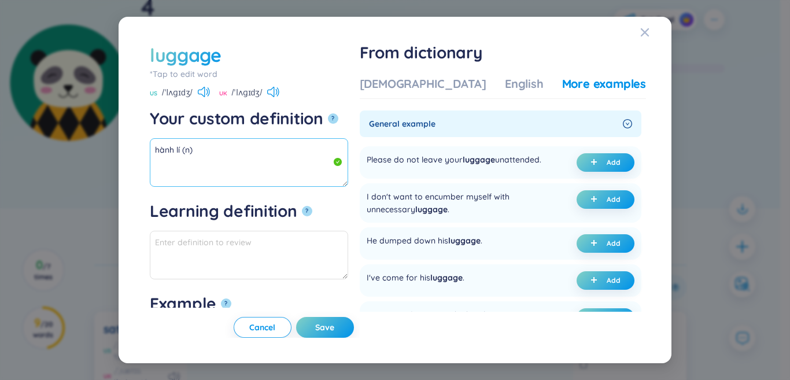
drag, startPoint x: 181, startPoint y: 152, endPoint x: 135, endPoint y: 152, distance: 46.2
click at [135, 152] on div "luggage *Tap to edit word luggage US /ˈlʌɡɪdʒ/ [GEOGRAPHIC_DATA] /ˈlʌɡɪdʒ/ Your…" at bounding box center [394, 190] width 525 height 319
drag, startPoint x: 450, startPoint y: 163, endPoint x: 506, endPoint y: 161, distance: 55.5
click at [492, 161] on div "Please do not leave your luggage unattended." at bounding box center [453, 162] width 175 height 18
click at [597, 247] on span "plus" at bounding box center [596, 243] width 12 height 8
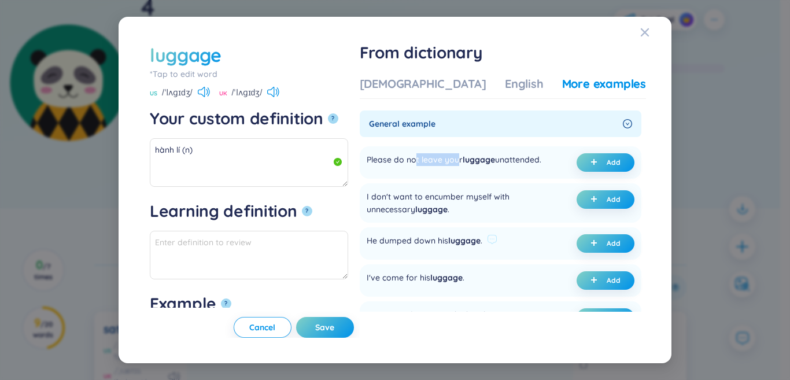
type textarea "hành lí (n) Eg: He dumped down his luggage."
type textarea "Eg: He dumped down his luggage."
drag, startPoint x: 364, startPoint y: 330, endPoint x: 196, endPoint y: 378, distance: 174.4
click at [334, 331] on span "Save" at bounding box center [324, 327] width 19 height 12
type textarea "hành lí (n) Eg: He dumped down his luggage."
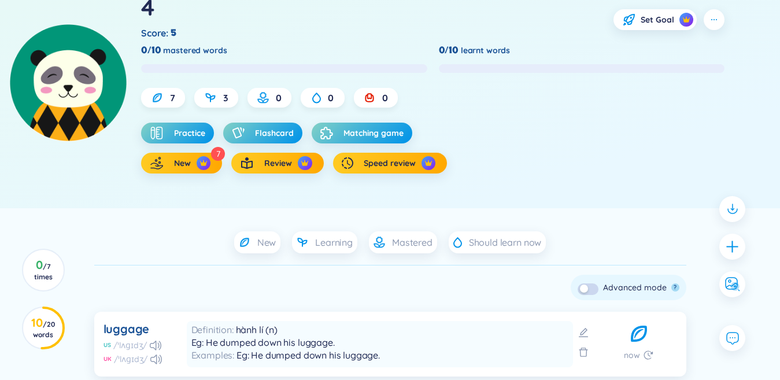
click at [739, 247] on div at bounding box center [732, 247] width 26 height 26
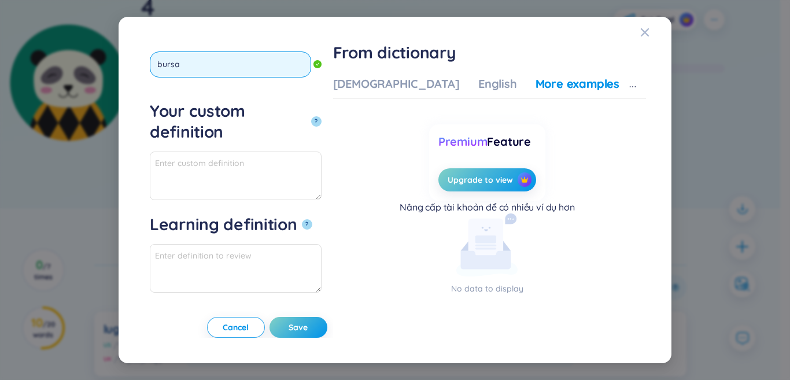
type input "bursar"
click at [311, 116] on button "?" at bounding box center [316, 121] width 10 height 10
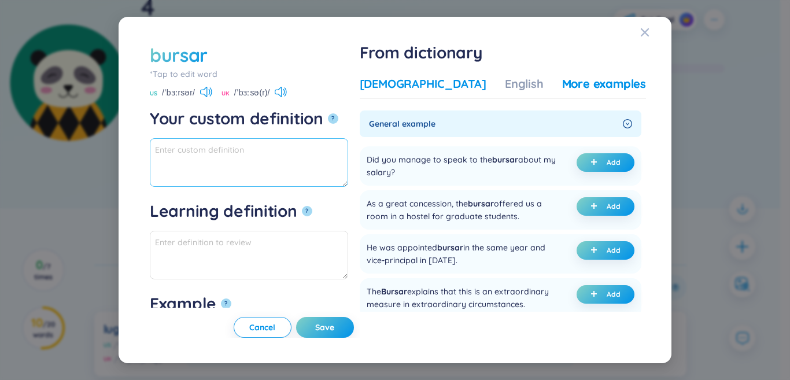
click at [441, 85] on div "[DEMOGRAPHIC_DATA]" at bounding box center [423, 84] width 127 height 16
click at [292, 154] on textarea "Your custom definition ?" at bounding box center [249, 162] width 198 height 49
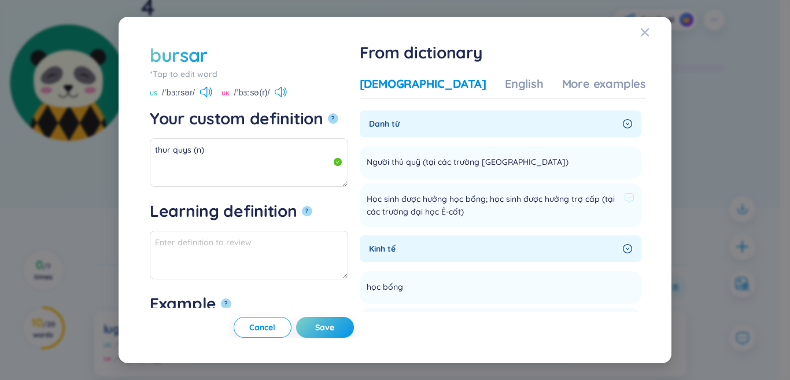
drag, startPoint x: 527, startPoint y: 193, endPoint x: 429, endPoint y: 210, distance: 99.8
click at [432, 210] on span "Học sinh được hưởng học bổng; học sinh được hưởng trợ cấp (tại các trường đại h…" at bounding box center [492, 204] width 253 height 25
drag, startPoint x: 191, startPoint y: 151, endPoint x: 121, endPoint y: 154, distance: 70.0
click at [121, 155] on div "bursar *Tap to edit word bursar US /ˈbɜːrsər/ [GEOGRAPHIC_DATA] /ˈbɜːsə(r)/ You…" at bounding box center [394, 190] width 553 height 347
drag, startPoint x: 426, startPoint y: 163, endPoint x: 457, endPoint y: 161, distance: 30.7
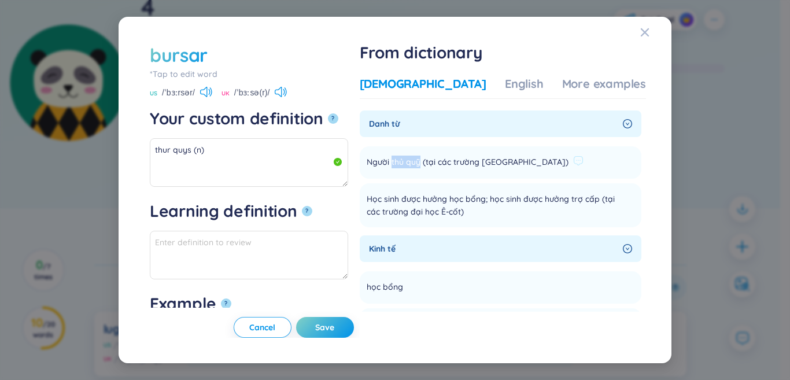
click at [457, 161] on span "Người thủ quỹ (tại các trường [GEOGRAPHIC_DATA])" at bounding box center [467, 162] width 202 height 14
drag, startPoint x: 191, startPoint y: 153, endPoint x: 140, endPoint y: 152, distance: 51.4
click at [134, 152] on div "bursar *Tap to edit word bursar US /ˈbɜːrsər/ [GEOGRAPHIC_DATA] /ˈbɜːsə(r)/ You…" at bounding box center [394, 190] width 525 height 319
paste textarea "ủ quỹ"
drag, startPoint x: 185, startPoint y: 153, endPoint x: 151, endPoint y: 153, distance: 34.1
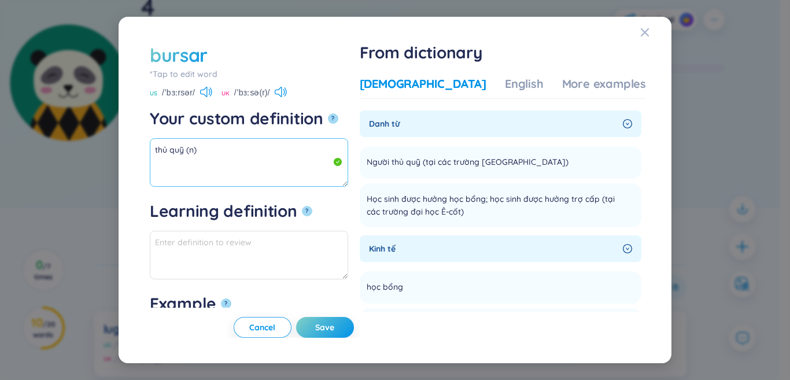
click at [147, 153] on div "bursar *Tap to edit word bursar US /ˈbɜːrsər/ [GEOGRAPHIC_DATA] /ˈbɜːsə(r)/ You…" at bounding box center [395, 190] width 502 height 296
click at [562, 76] on div "More examples" at bounding box center [604, 84] width 84 height 16
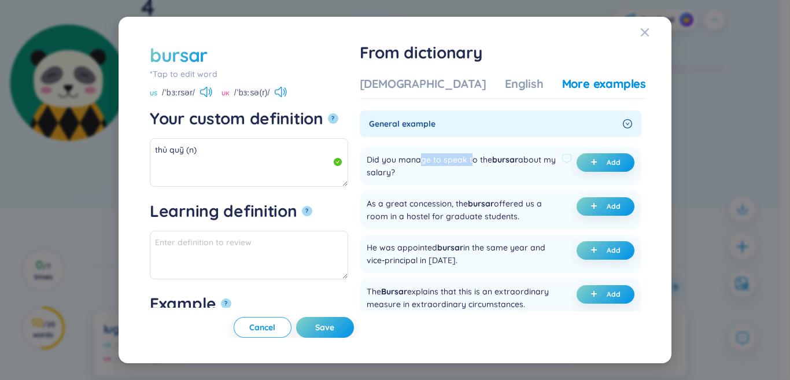
drag, startPoint x: 454, startPoint y: 158, endPoint x: 509, endPoint y: 157, distance: 54.4
click at [509, 157] on div "Did you manage to speak to the bursar about my salary?" at bounding box center [461, 165] width 190 height 25
click at [461, 162] on div "Did you manage to speak to the bursar about my salary?" at bounding box center [461, 165] width 190 height 25
click at [584, 166] on button "Add" at bounding box center [605, 162] width 58 height 18
type textarea "thủ quỹ (n) Eg: Did you manage to speak to the bursar about my salary?"
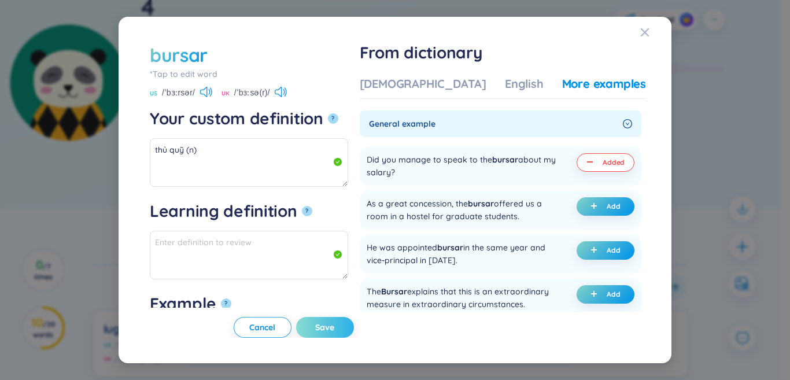
type textarea "Eg: Did you manage to speak to the bursar about my salary?"
click at [350, 332] on button "Save" at bounding box center [325, 327] width 58 height 21
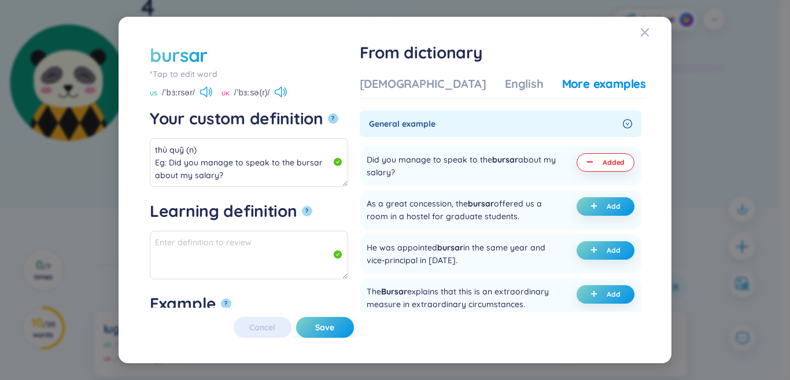
type textarea "thủ quỹ (n) Eg: Did you manage to speak to the bursar about my salary?"
